Goal: Information Seeking & Learning: Stay updated

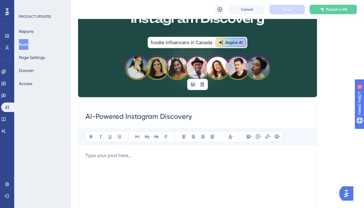
scroll to position [138, 0]
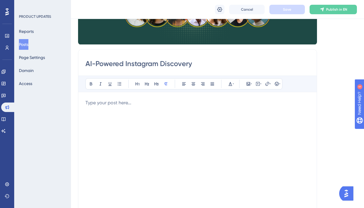
click at [28, 42] on button "Posts" at bounding box center [23, 44] width 9 height 11
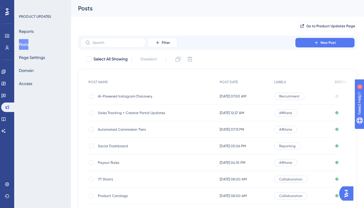
click at [117, 112] on span "Sales Tracking + Creator Portal Updates" at bounding box center [145, 112] width 95 height 5
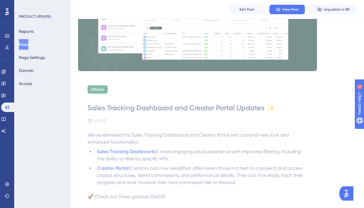
scroll to position [132, 0]
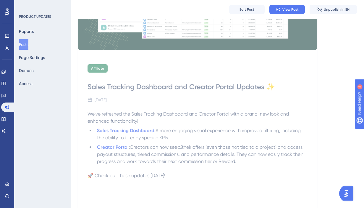
click at [101, 114] on span "We’ve refreshed the Sales Tracking Dashboard and Creator Portal with a brand-ne…" at bounding box center [189, 117] width 203 height 13
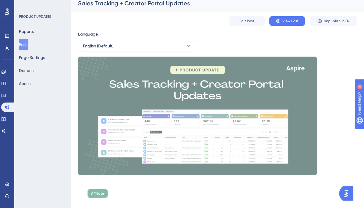
click at [28, 43] on button "Posts" at bounding box center [23, 44] width 9 height 11
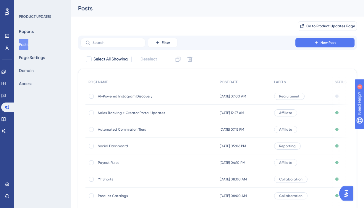
click at [116, 96] on span "AI-Powered Instagram Discovery" at bounding box center [145, 96] width 95 height 5
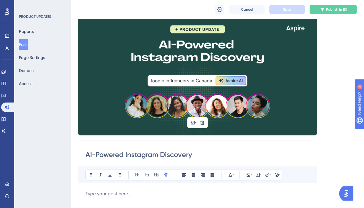
scroll to position [60, 0]
